Goal: Task Accomplishment & Management: Complete application form

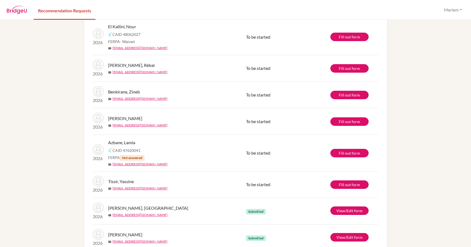
scroll to position [31, 0]
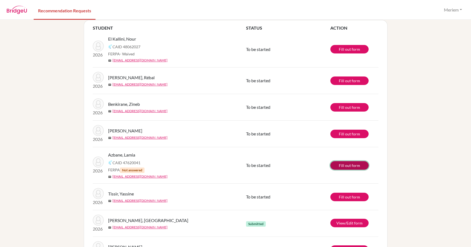
click at [347, 166] on link "Fill out form" at bounding box center [350, 165] width 38 height 8
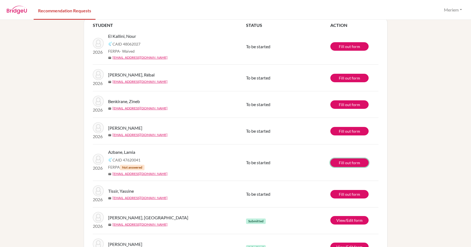
scroll to position [0, 0]
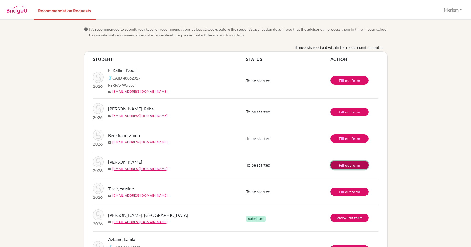
click at [339, 164] on link "Fill out form" at bounding box center [350, 165] width 38 height 8
